Goal: Task Accomplishment & Management: Manage account settings

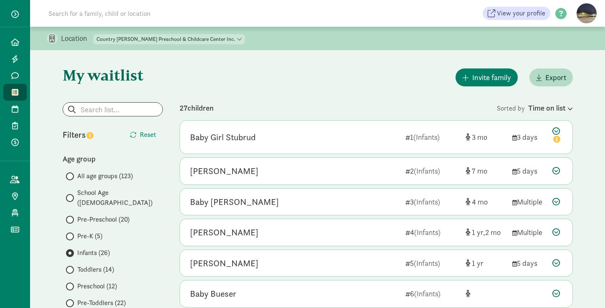
scroll to position [271, 0]
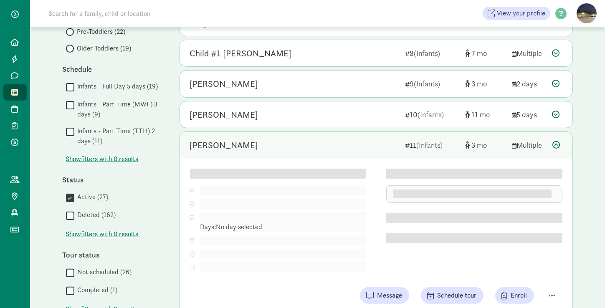
click at [153, 99] on label "Infants - Part Time (MWF) 3 days (9)" at bounding box center [118, 109] width 89 height 20
click at [74, 99] on input "Infants - Part Time (MWF) 3 days (9)" at bounding box center [70, 104] width 8 height 11
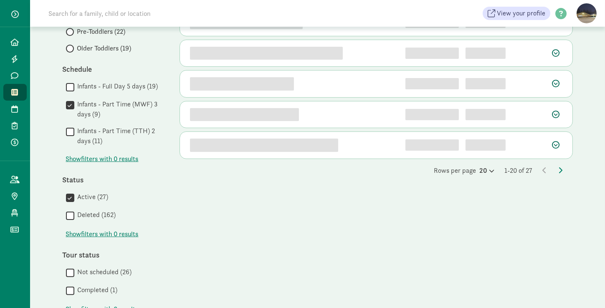
scroll to position [0, 0]
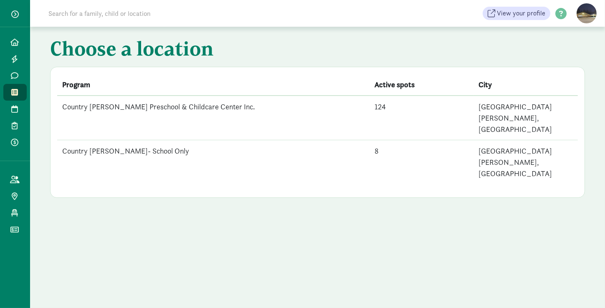
click at [150, 111] on td "Country [PERSON_NAME] Preschool & Childcare Center Inc." at bounding box center [213, 118] width 312 height 45
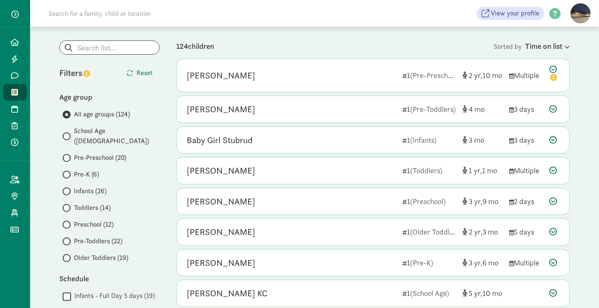
scroll to position [64, 0]
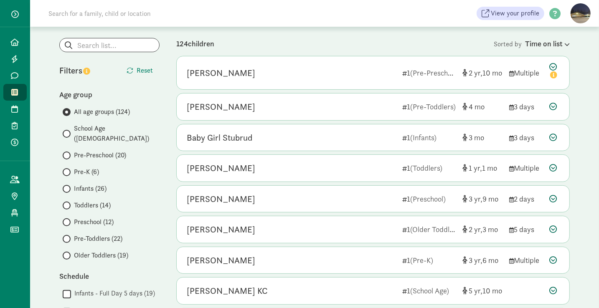
click at [69, 184] on label "Infants (26)" at bounding box center [111, 189] width 97 height 10
click at [68, 186] on input "Infants (26)" at bounding box center [65, 188] width 5 height 5
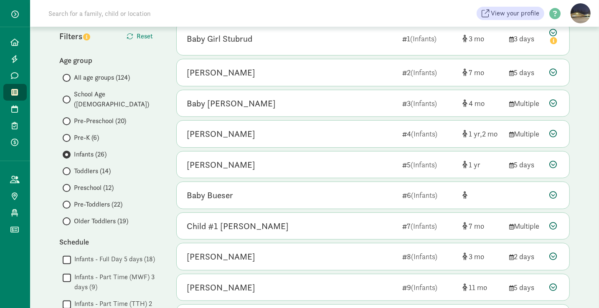
scroll to position [99, 0]
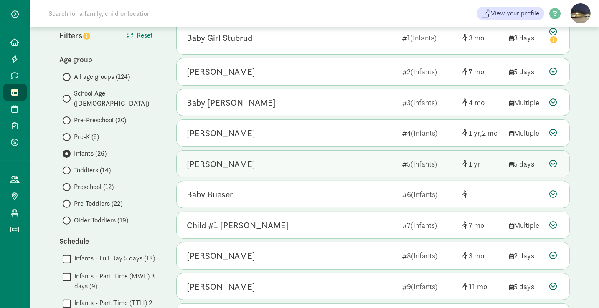
click at [266, 166] on div "Cully Sparks" at bounding box center [291, 163] width 209 height 13
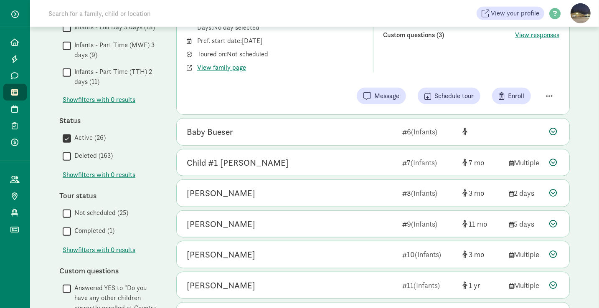
scroll to position [331, 0]
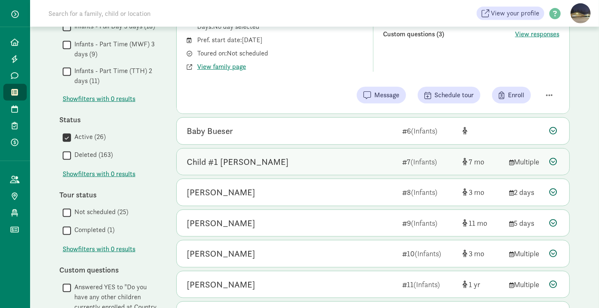
click at [256, 163] on div "Child #1 Holt" at bounding box center [291, 161] width 209 height 13
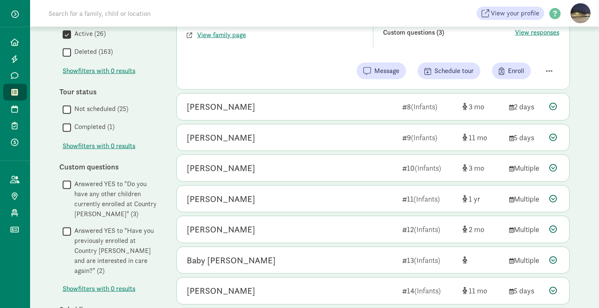
scroll to position [435, 0]
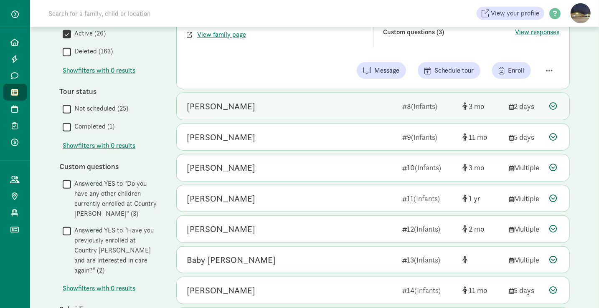
click at [271, 101] on div "Vivian McAree" at bounding box center [291, 106] width 209 height 13
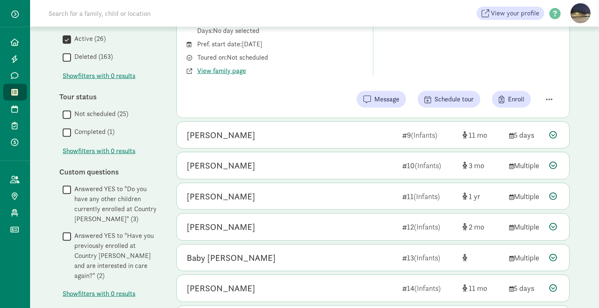
scroll to position [445, 0]
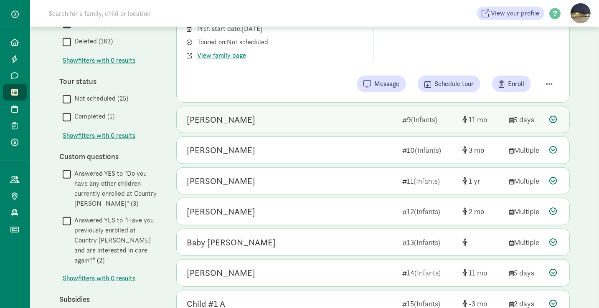
click at [269, 114] on div "[PERSON_NAME]" at bounding box center [291, 119] width 209 height 13
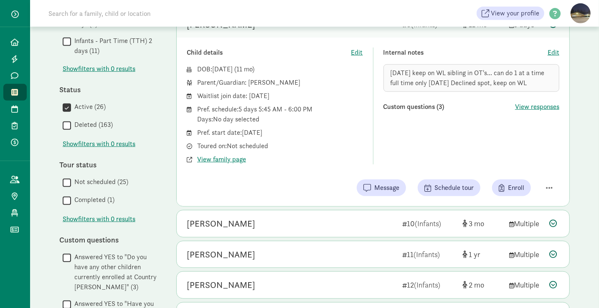
scroll to position [330, 0]
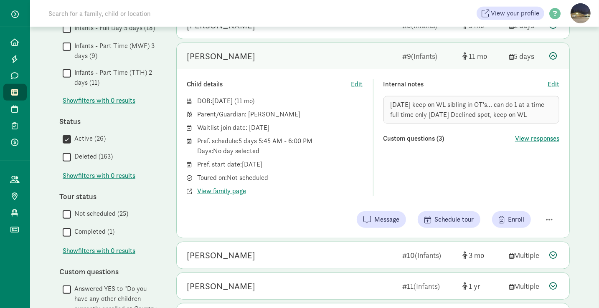
drag, startPoint x: 218, startPoint y: 187, endPoint x: 253, endPoint y: 215, distance: 44.5
click at [253, 215] on div "Message Schedule tour Enroll" at bounding box center [373, 219] width 372 height 17
click at [228, 190] on span "View family page" at bounding box center [221, 191] width 49 height 10
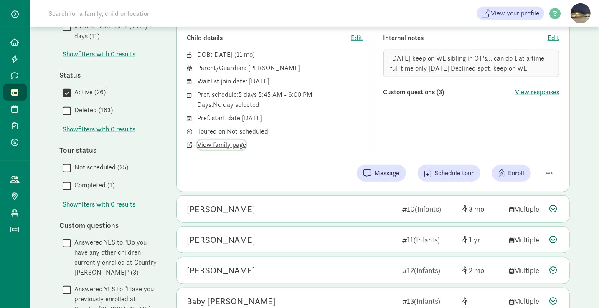
scroll to position [378, 0]
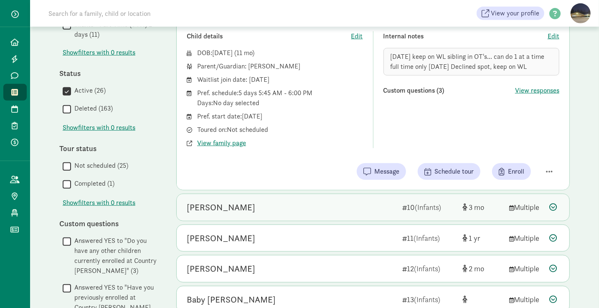
click at [227, 209] on div "Ophelia Walker" at bounding box center [221, 207] width 68 height 13
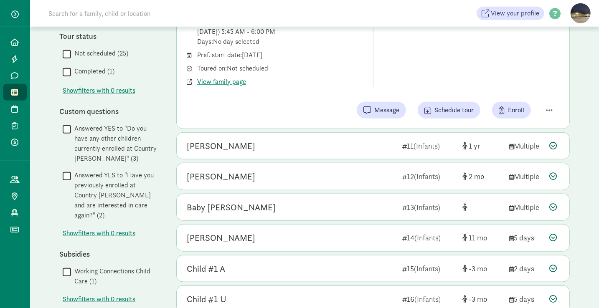
scroll to position [498, 0]
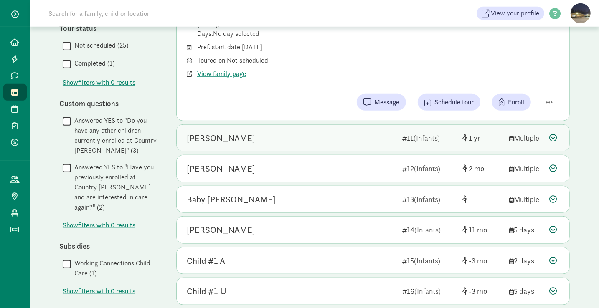
click at [266, 135] on div "Rosemary Elder" at bounding box center [291, 138] width 209 height 13
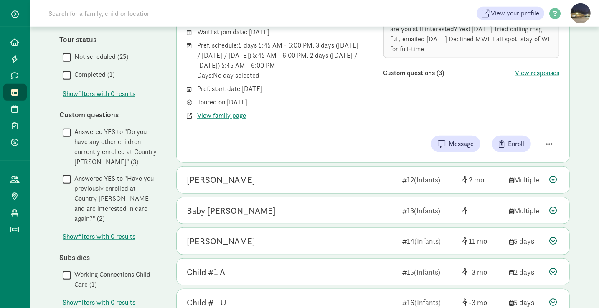
scroll to position [488, 0]
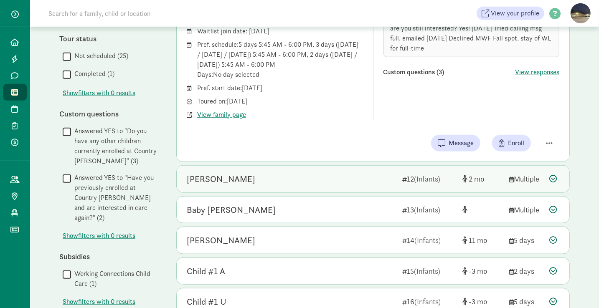
click at [282, 176] on div "Teddi Hancock" at bounding box center [291, 178] width 209 height 13
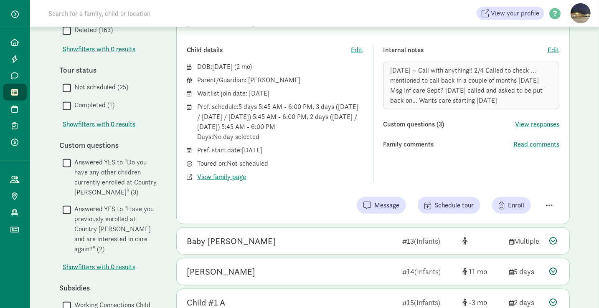
scroll to position [457, 0]
click at [230, 174] on span "View family page" at bounding box center [221, 177] width 49 height 10
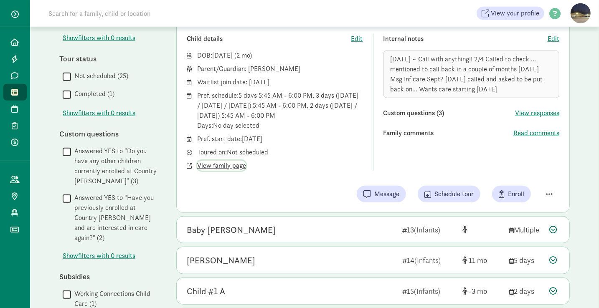
scroll to position [445, 0]
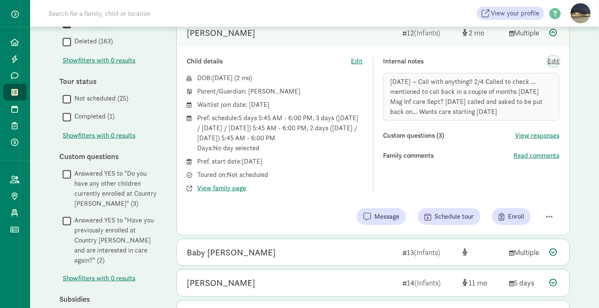
click at [553, 56] on span "Edit" at bounding box center [553, 61] width 12 height 10
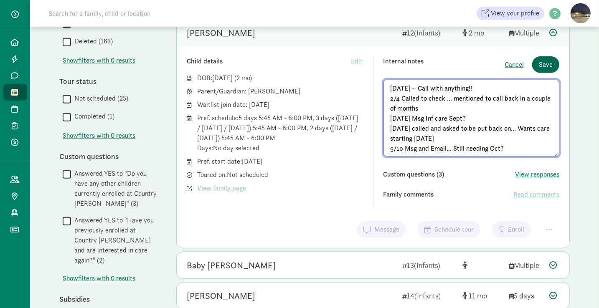
type textarea "1/8/25 ~ Call with anything!! 2/4 Called to check ... mentioned to call back in…"
click at [554, 56] on button "Save" at bounding box center [545, 64] width 27 height 17
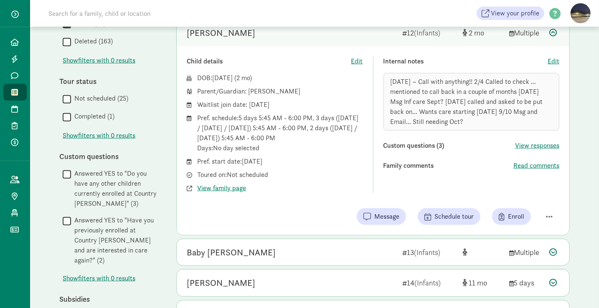
click at [549, 58] on span "Edit" at bounding box center [553, 61] width 12 height 10
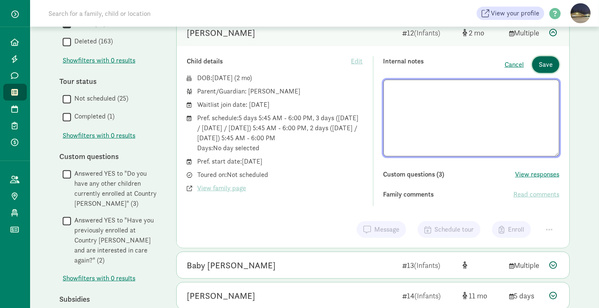
click at [549, 60] on span "Save" at bounding box center [546, 65] width 14 height 10
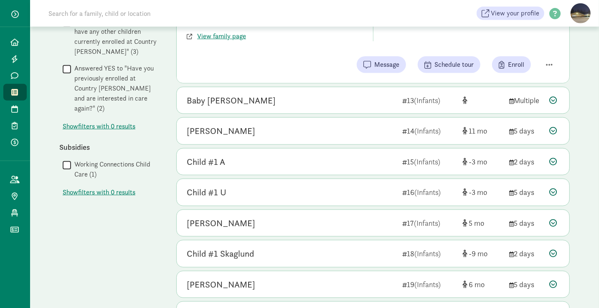
scroll to position [598, 0]
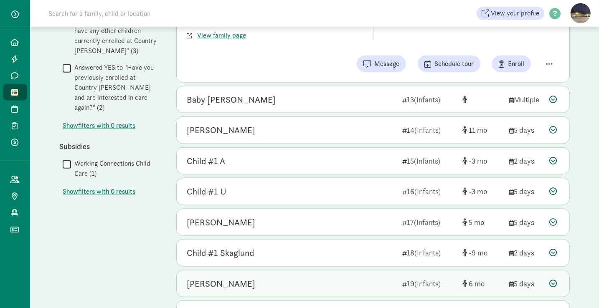
drag, startPoint x: 435, startPoint y: 124, endPoint x: 395, endPoint y: 268, distance: 149.2
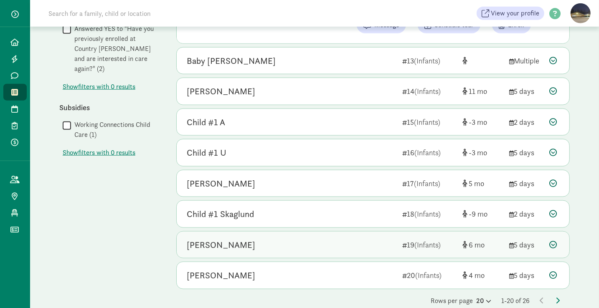
scroll to position [644, 0]
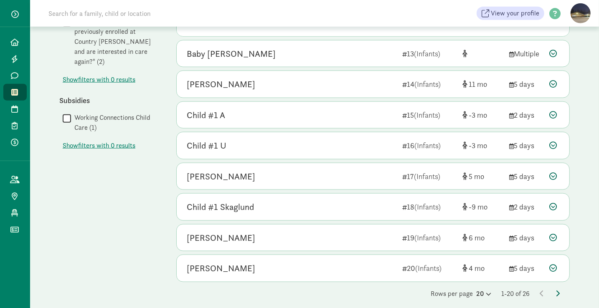
click at [555, 290] on icon at bounding box center [557, 293] width 4 height 7
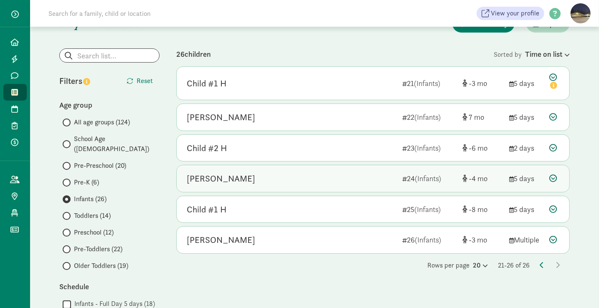
scroll to position [54, 0]
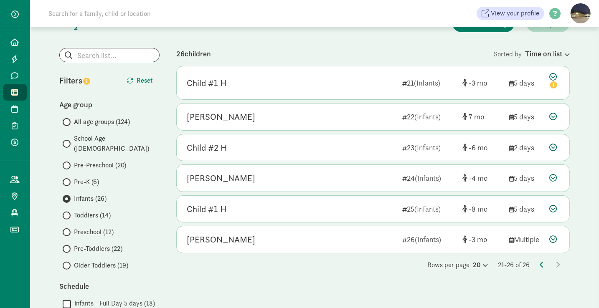
click at [69, 245] on span at bounding box center [67, 249] width 8 height 8
click at [68, 246] on input "Pre-Toddlers (22)" at bounding box center [65, 248] width 5 height 5
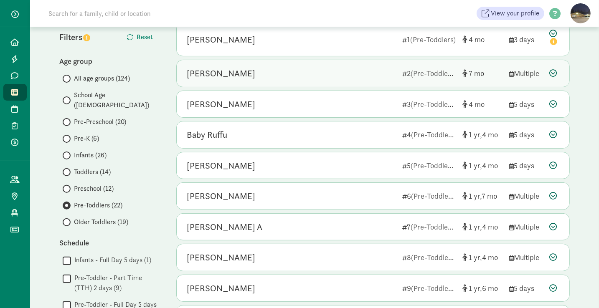
scroll to position [99, 0]
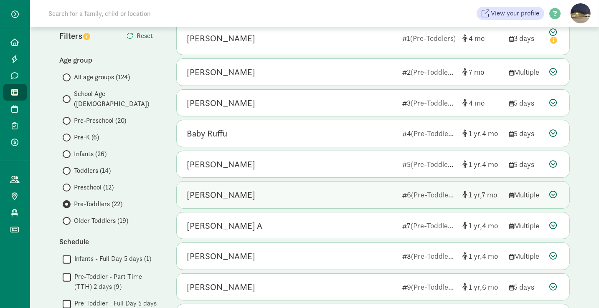
click at [250, 184] on div "Kira Garrett 6 (Pre-Toddlers) 1 7 Multiple" at bounding box center [373, 195] width 392 height 27
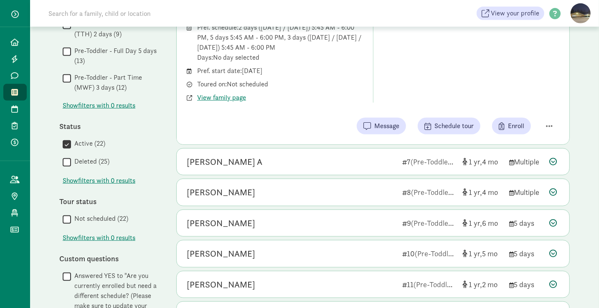
scroll to position [352, 0]
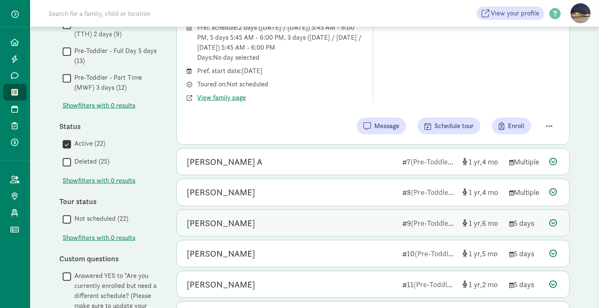
click at [264, 213] on div "Marlie Mellander 9 (Pre-Toddlers) 1 6 5 days" at bounding box center [373, 223] width 392 height 27
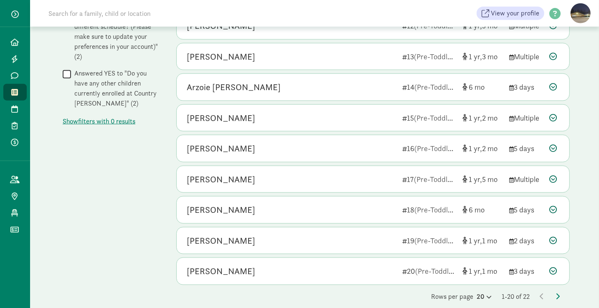
scroll to position [624, 0]
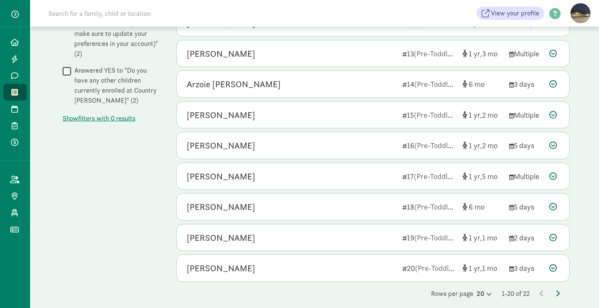
click at [556, 290] on icon at bounding box center [557, 293] width 4 height 7
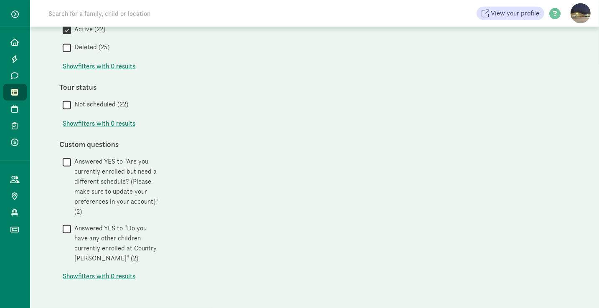
scroll to position [0, 0]
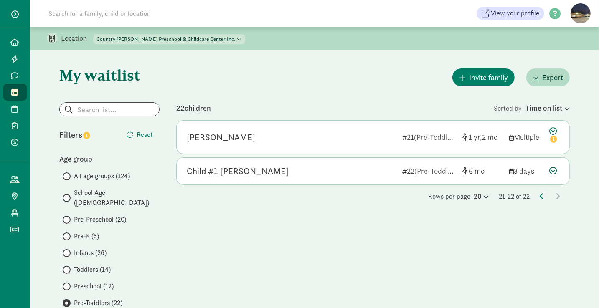
click at [122, 175] on span "All age groups (124)" at bounding box center [102, 176] width 56 height 10
click at [68, 175] on input "All age groups (124)" at bounding box center [65, 176] width 5 height 5
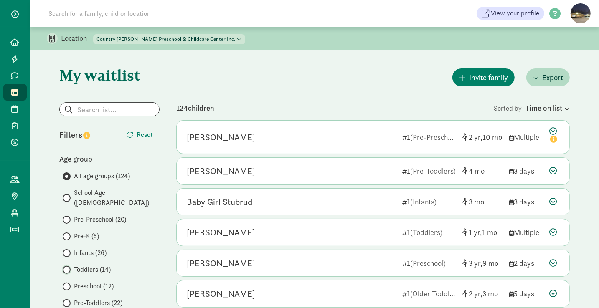
click at [66, 267] on input "Toddlers (14)" at bounding box center [65, 269] width 5 height 5
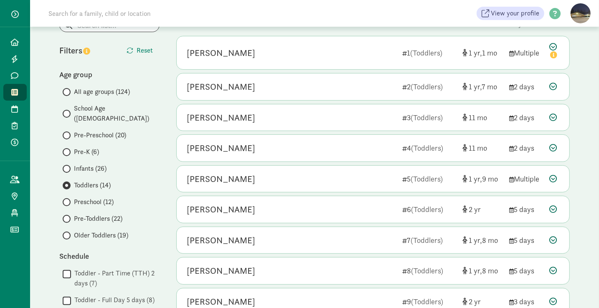
scroll to position [85, 0]
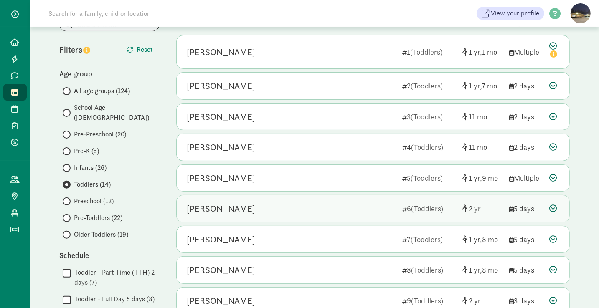
click at [266, 206] on div "Layla Patterson" at bounding box center [291, 208] width 209 height 13
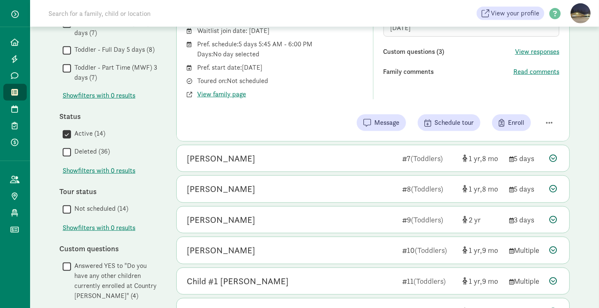
scroll to position [336, 0]
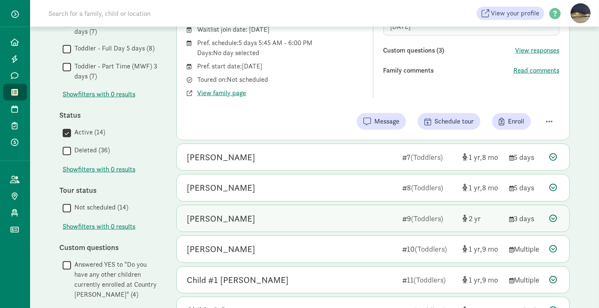
click at [308, 215] on div "Jack Marriott" at bounding box center [291, 218] width 209 height 13
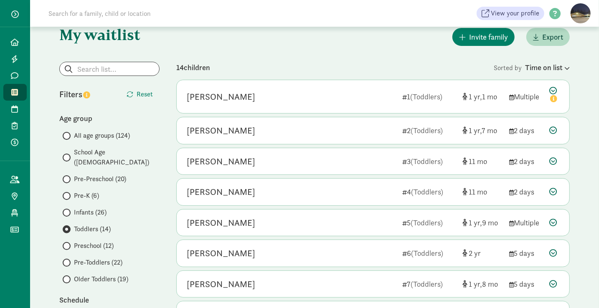
scroll to position [36, 0]
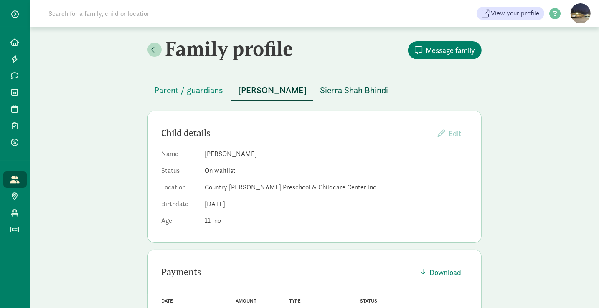
click at [369, 88] on span "Sierra Shah Bhindi" at bounding box center [354, 89] width 68 height 13
click at [251, 92] on span "[PERSON_NAME]" at bounding box center [272, 89] width 68 height 13
click at [194, 89] on span "Parent / guardians" at bounding box center [188, 89] width 69 height 13
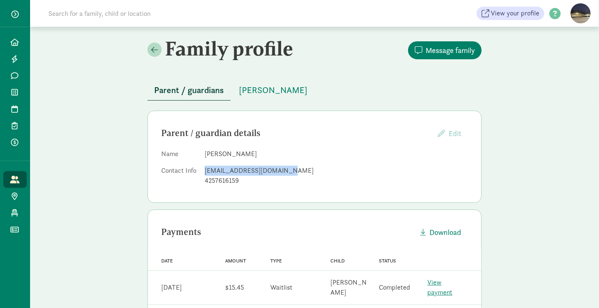
drag, startPoint x: 288, startPoint y: 172, endPoint x: 205, endPoint y: 170, distance: 83.9
click at [205, 170] on div "allyjanemongan@gmail.com" at bounding box center [336, 171] width 263 height 10
copy div "allyjanemongan@gmail.com"
